Goal: Task Accomplishment & Management: Manage account settings

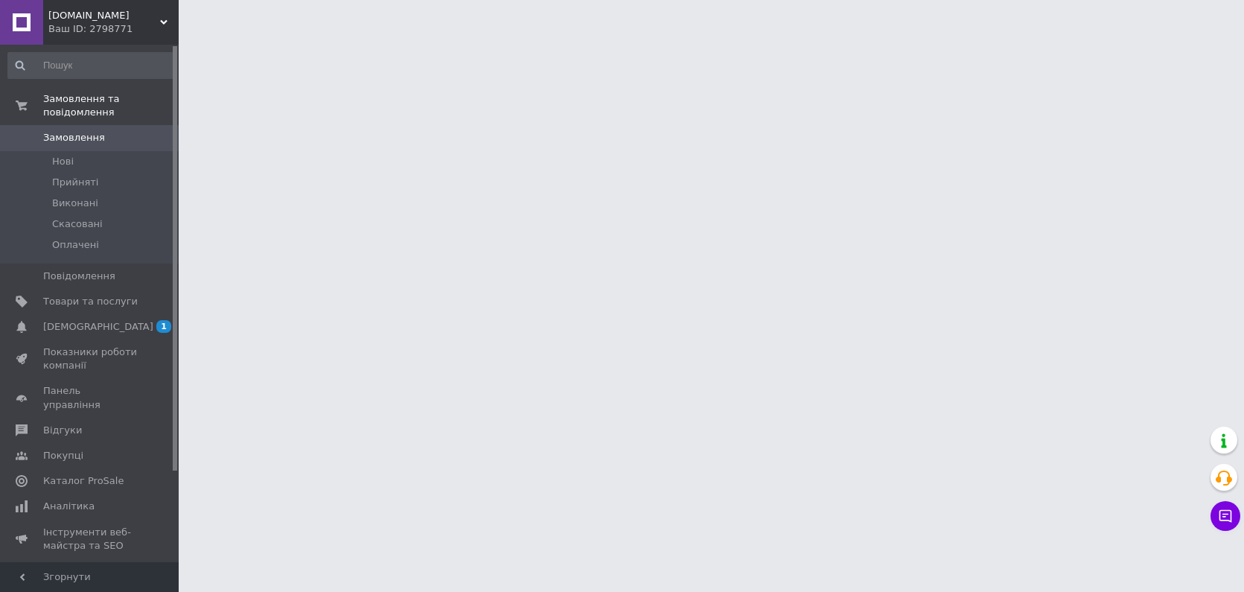
click at [95, 320] on span "[DEMOGRAPHIC_DATA]" at bounding box center [98, 326] width 110 height 13
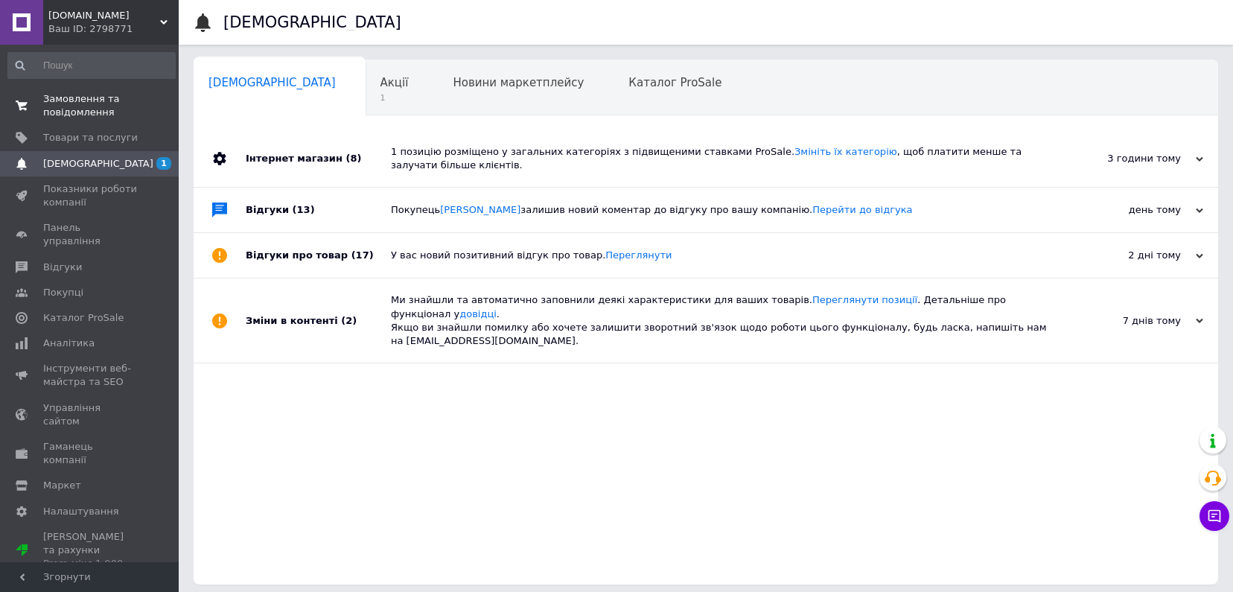
click at [79, 113] on span "Замовлення та повідомлення" at bounding box center [90, 105] width 95 height 27
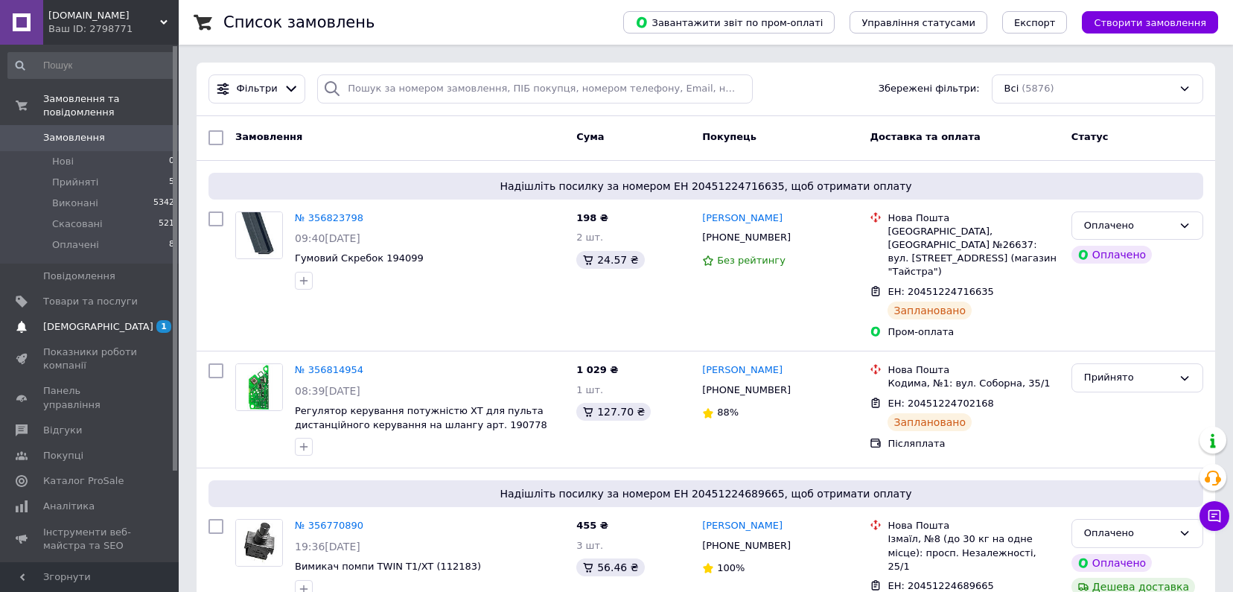
click at [69, 320] on span "[DEMOGRAPHIC_DATA]" at bounding box center [98, 326] width 110 height 13
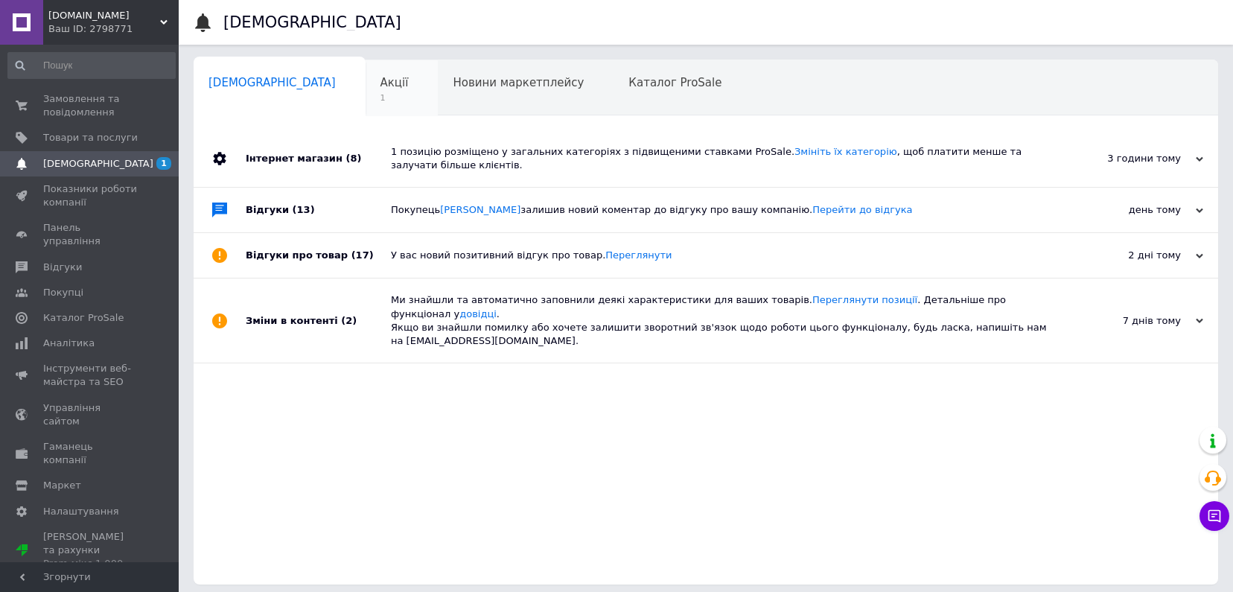
click at [366, 96] on div "Акції 1" at bounding box center [402, 88] width 73 height 57
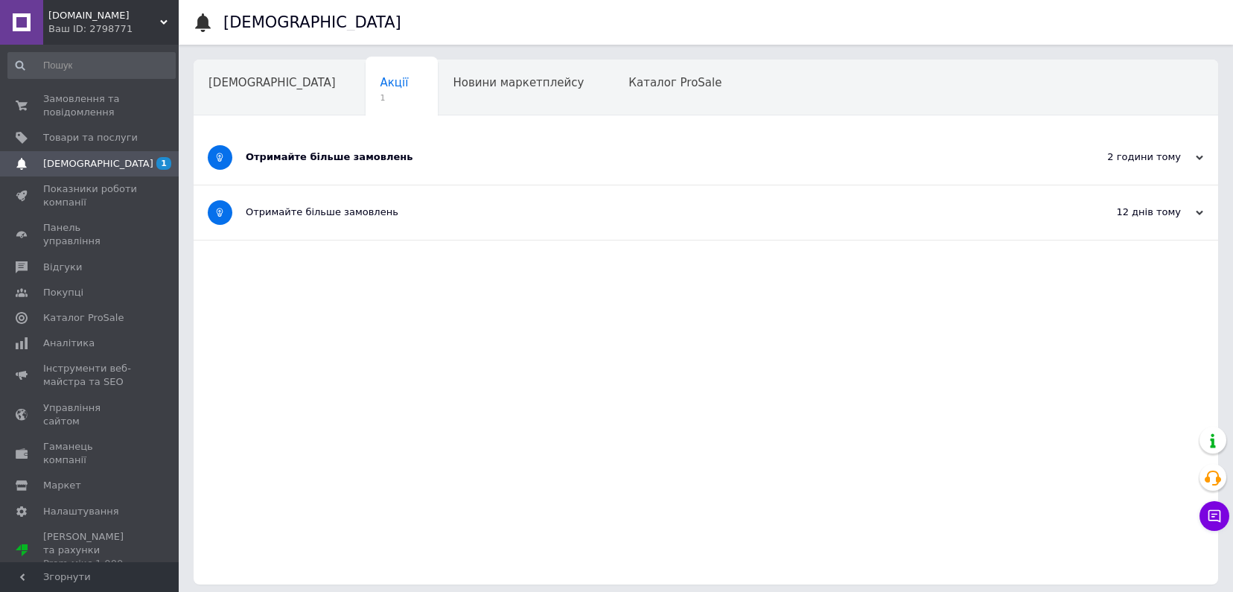
click at [316, 156] on div "Отримайте більше замовлень" at bounding box center [650, 156] width 809 height 13
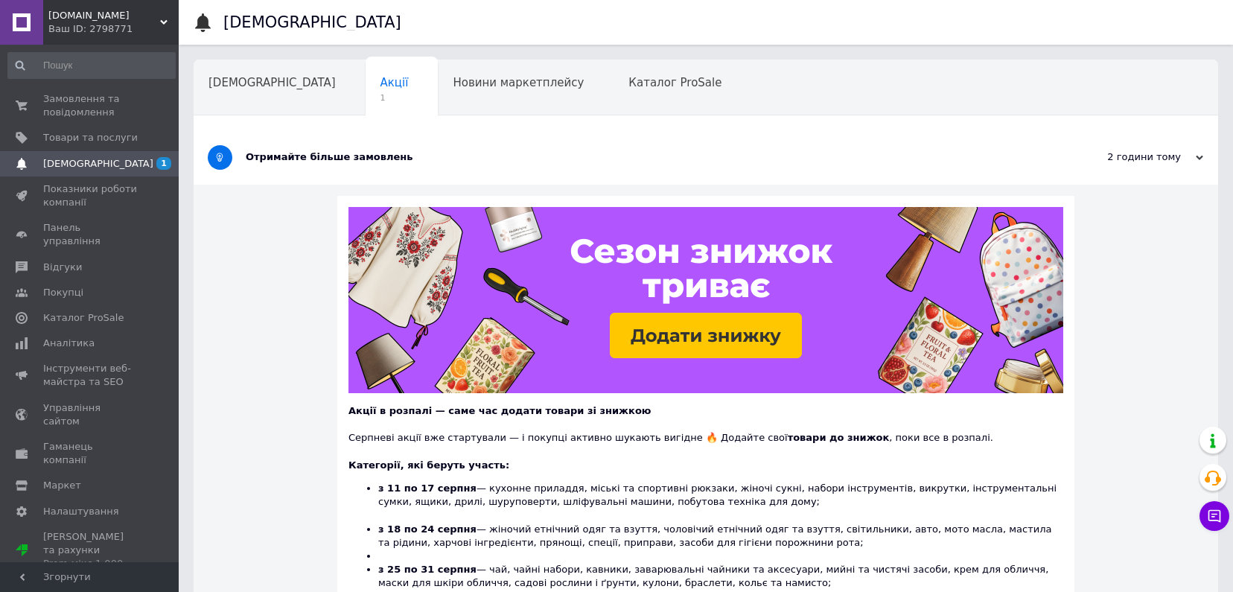
click at [672, 335] on img at bounding box center [705, 300] width 715 height 186
